Goal: Navigation & Orientation: Find specific page/section

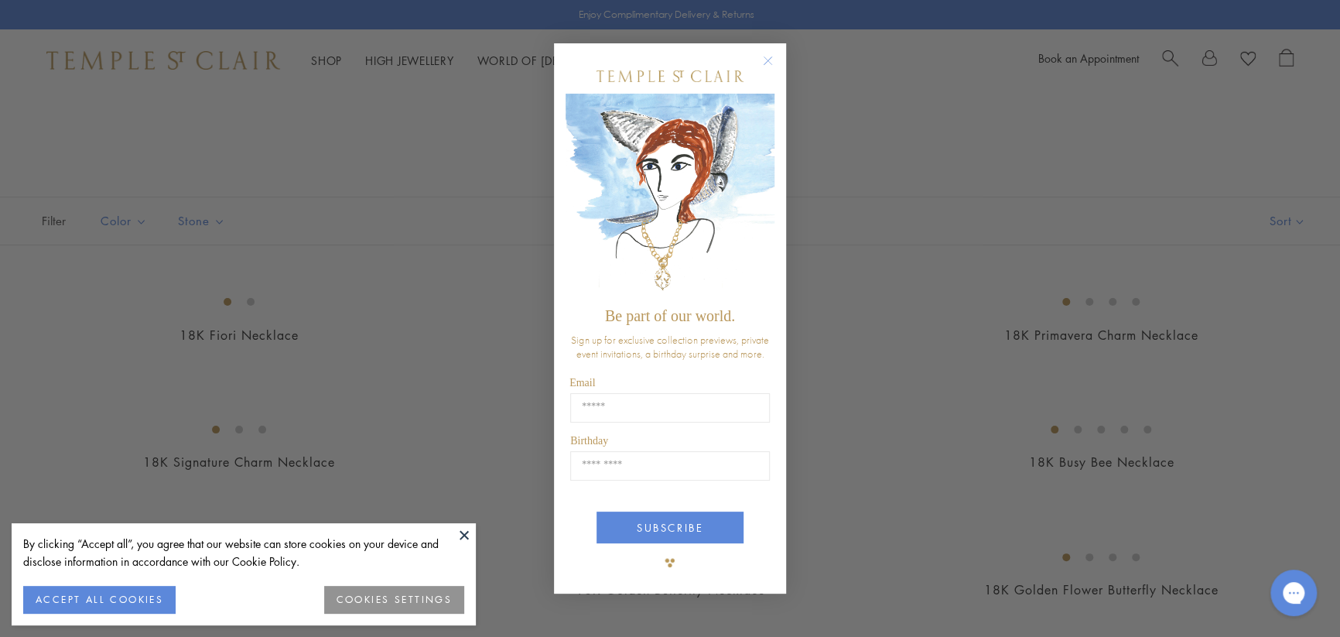
click at [449, 533] on div "By clicking “Accept all”, you agree that our website can store cookies on your …" at bounding box center [244, 574] width 464 height 102
click at [73, 604] on button "ACCEPT ALL COOKIES" at bounding box center [99, 599] width 152 height 28
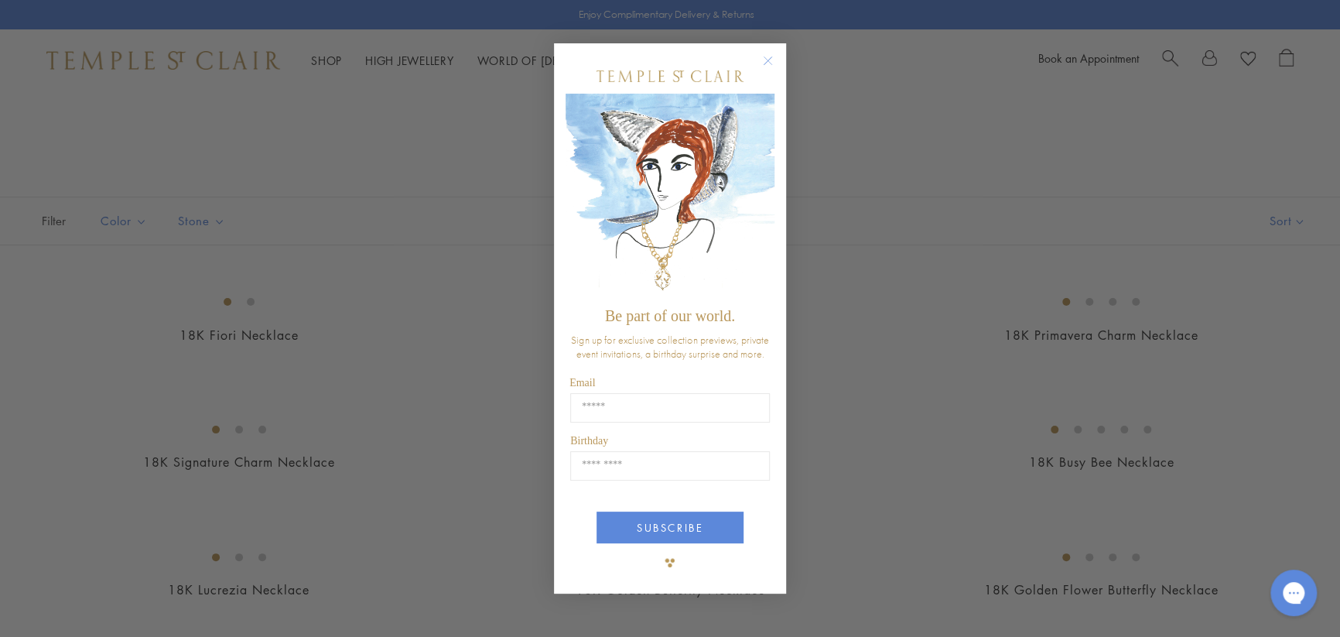
click at [766, 65] on circle "Close dialog" at bounding box center [768, 60] width 19 height 19
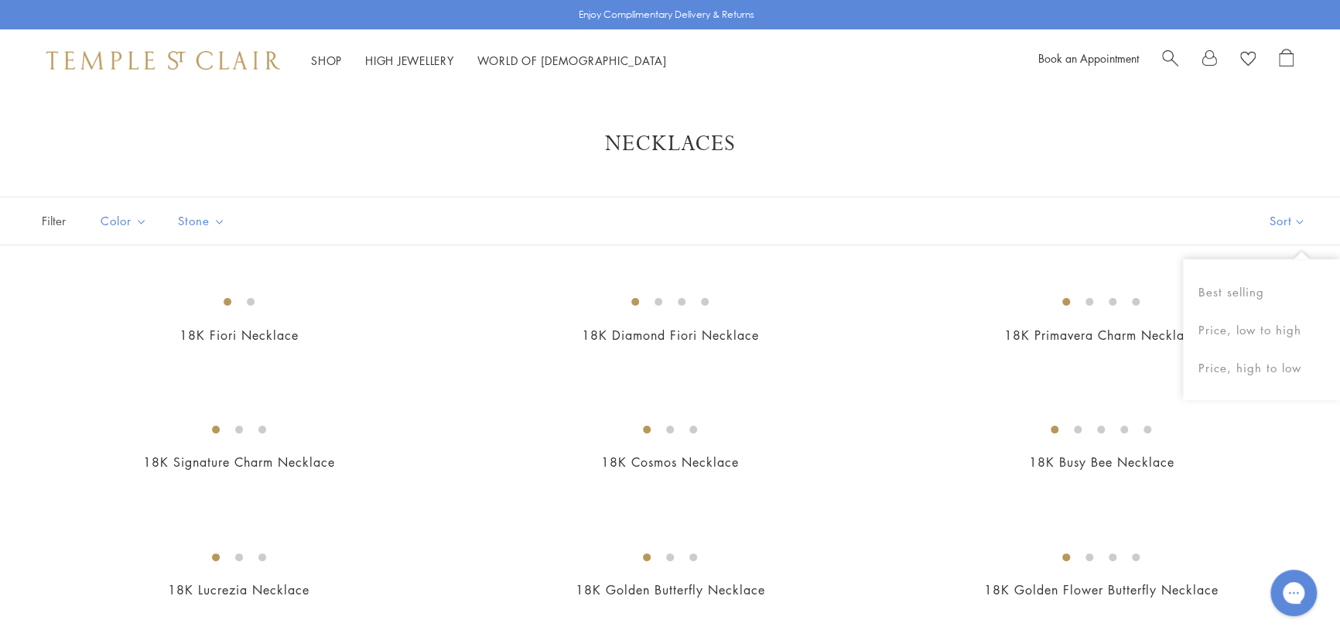
click at [1244, 204] on button "Sort" at bounding box center [1286, 220] width 105 height 47
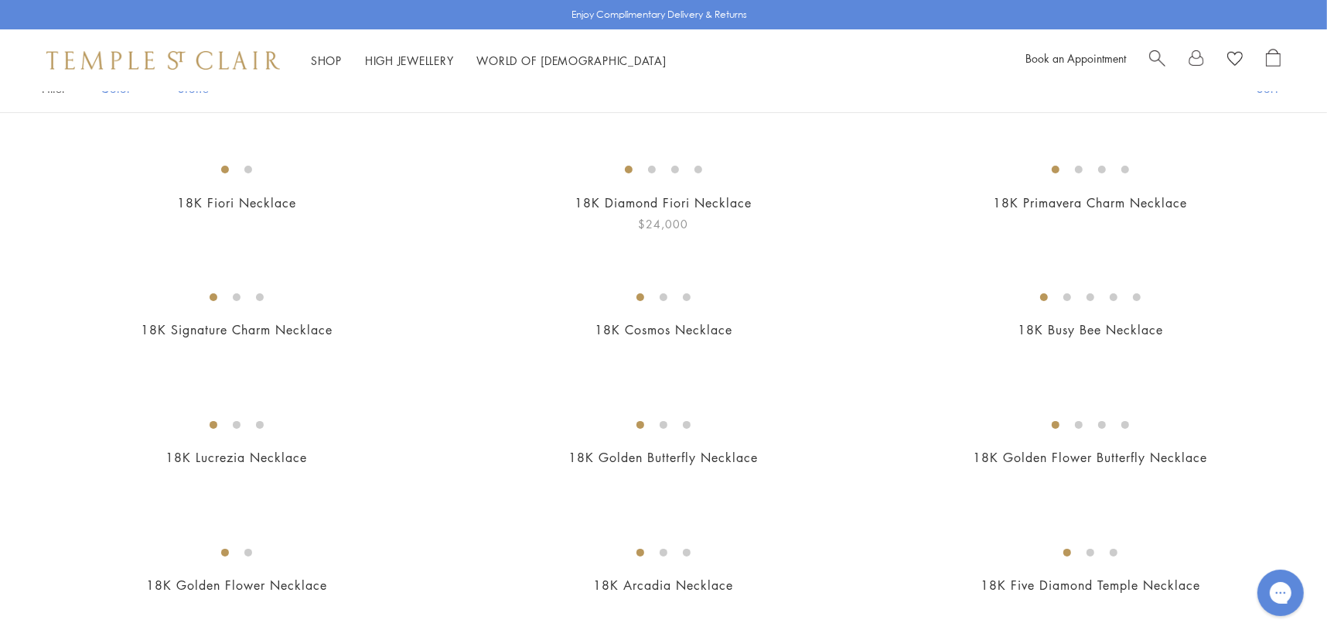
scroll to position [77, 0]
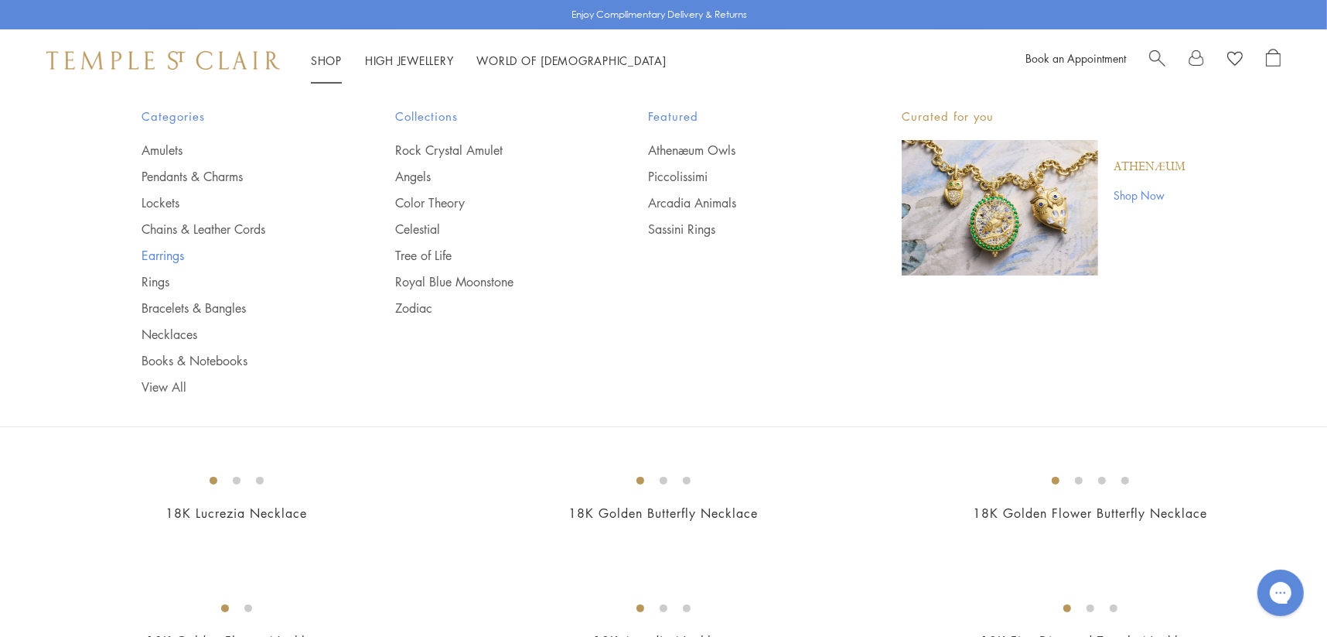
click at [162, 261] on link "Earrings" at bounding box center [238, 255] width 192 height 17
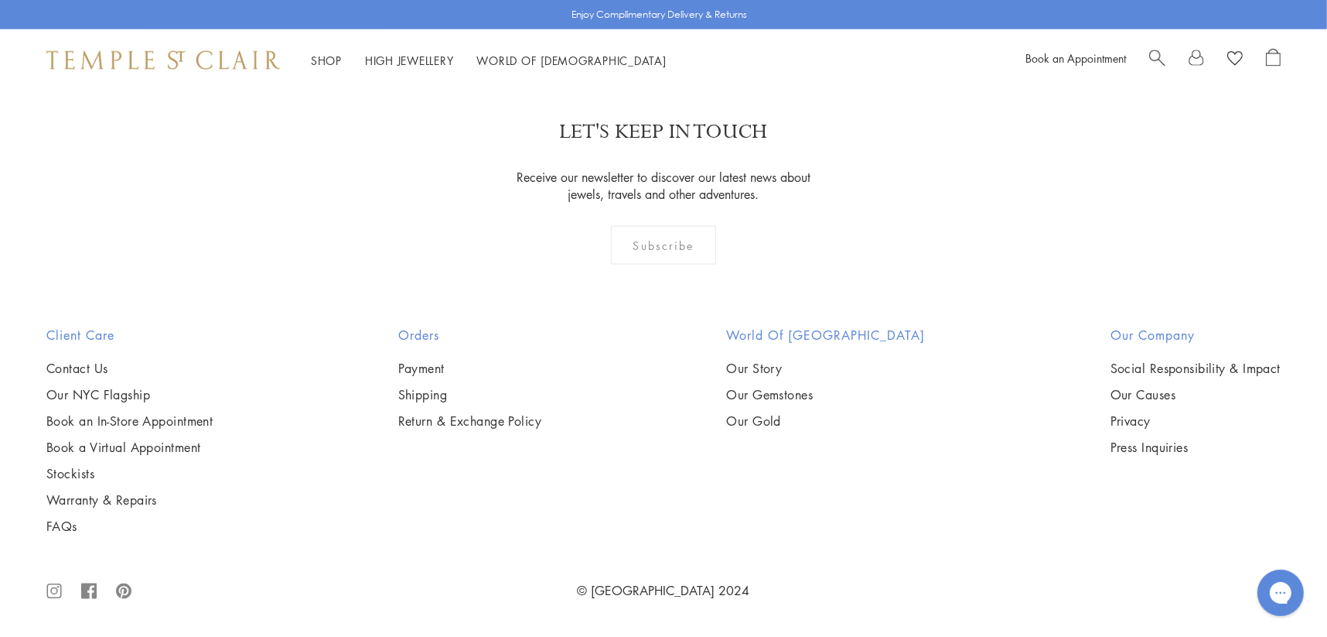
scroll to position [6032, 0]
